Goal: Task Accomplishment & Management: Manage account settings

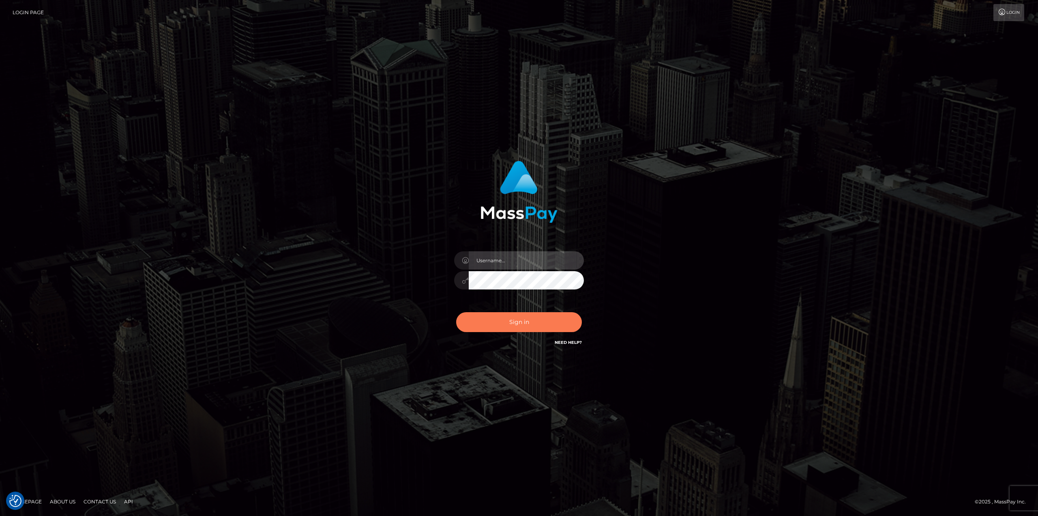
type input "Dikla Silver"
click at [542, 327] on button "Sign in" at bounding box center [519, 322] width 126 height 20
